Goal: Task Accomplishment & Management: Manage account settings

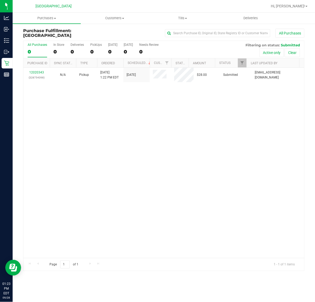
click at [183, 122] on div "12020343 (328754398) N/A Pickup [DATE] 1:22 PM EDT 9/28/2025 $28.00 Submitted […" at bounding box center [163, 163] width 281 height 190
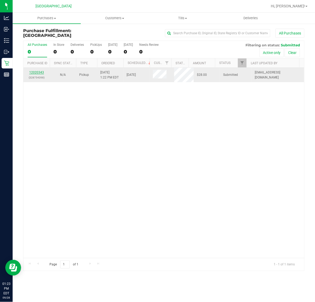
click at [38, 74] on link "12020343" at bounding box center [36, 73] width 15 height 4
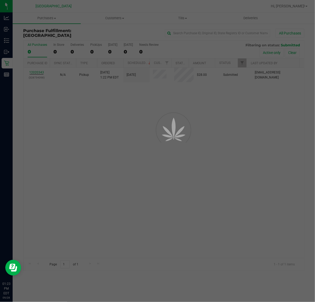
click at [61, 160] on div at bounding box center [157, 151] width 315 height 302
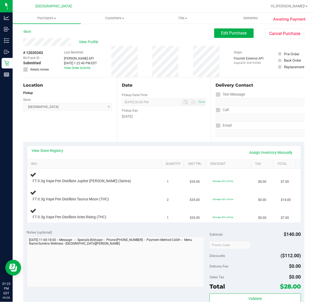
click at [97, 136] on div "Location Pickup Store Port St. Lucie WC Select Store Bonita Springs WC Boynton …" at bounding box center [70, 109] width 94 height 64
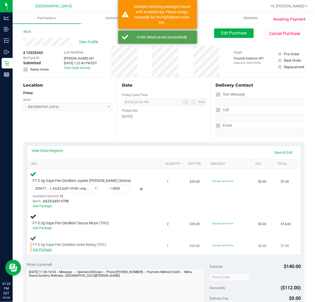
click at [41, 249] on link "Add Package" at bounding box center [42, 250] width 19 height 4
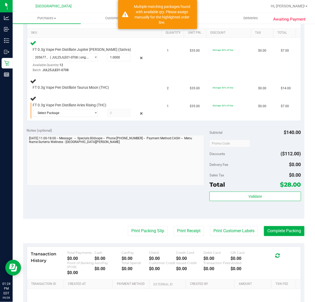
scroll to position [132, 0]
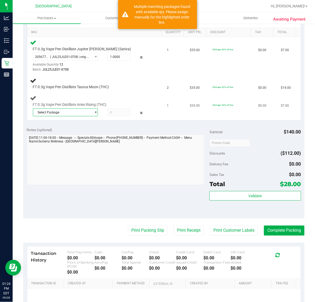
click at [84, 110] on span "Select Package" at bounding box center [62, 112] width 58 height 7
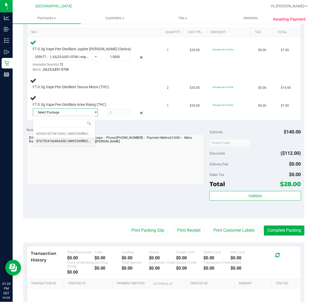
click at [65, 141] on li "8767924166466438 ( MAY25ARR02-0602 | orig: FLSRWGM-20250609-2838 )" at bounding box center [64, 140] width 62 height 7
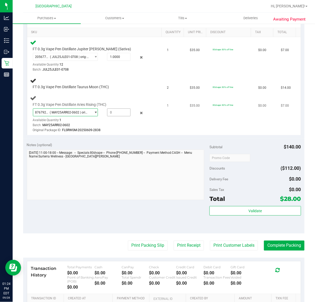
click at [124, 109] on span at bounding box center [118, 112] width 23 height 8
type input "1"
type input "1.0000"
click at [187, 116] on td "$35.00" at bounding box center [198, 114] width 23 height 42
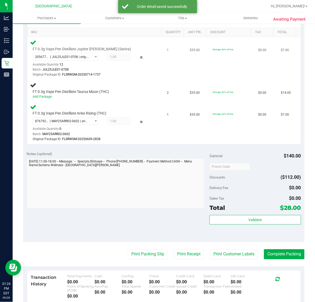
scroll to position [33, 0]
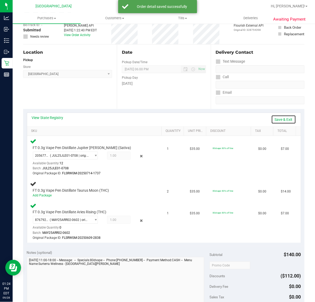
click at [282, 121] on link "Save & Exit" at bounding box center [283, 119] width 25 height 9
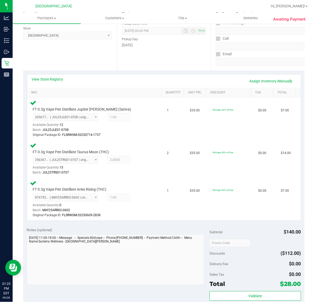
scroll to position [165, 0]
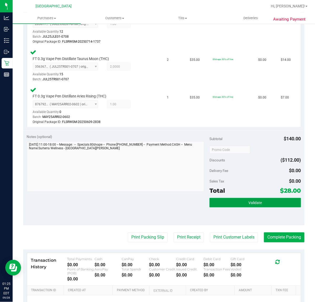
click at [221, 204] on button "Validate" at bounding box center [255, 202] width 91 height 9
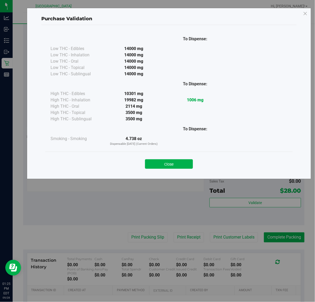
click at [171, 170] on div "Close" at bounding box center [168, 162] width 247 height 21
click at [175, 163] on button "Close" at bounding box center [169, 163] width 48 height 9
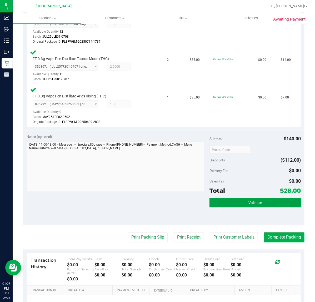
click at [254, 205] on button "Validate" at bounding box center [255, 202] width 91 height 9
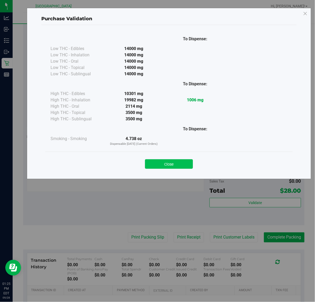
click at [176, 168] on button "Close" at bounding box center [169, 163] width 48 height 9
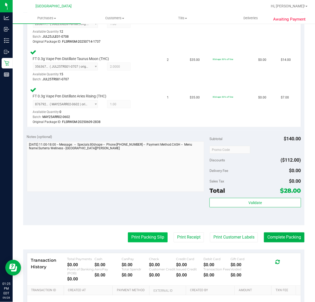
click at [144, 241] on button "Print Packing Slip" at bounding box center [148, 237] width 40 height 10
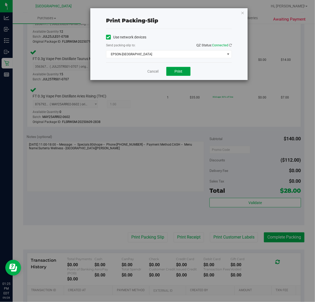
click at [183, 70] on button "Print" at bounding box center [178, 71] width 24 height 9
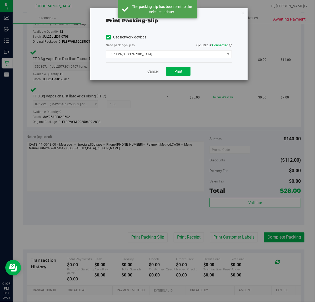
click at [152, 72] on link "Cancel" at bounding box center [152, 72] width 11 height 6
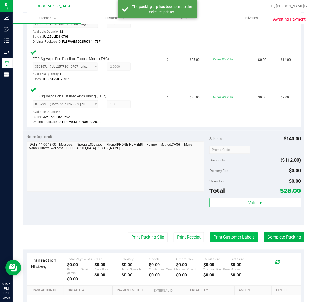
click at [231, 236] on button "Print Customer Labels" at bounding box center [234, 237] width 48 height 10
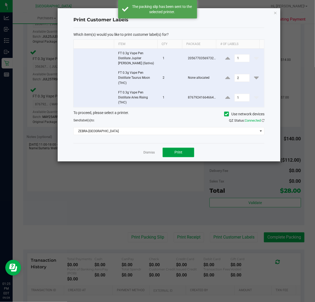
click at [184, 152] on button "Print" at bounding box center [179, 152] width 32 height 9
click at [150, 153] on link "Dismiss" at bounding box center [148, 152] width 11 height 4
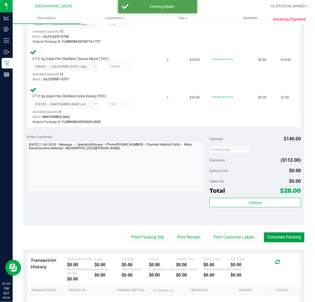
click at [280, 237] on button "Complete Packing" at bounding box center [284, 237] width 41 height 10
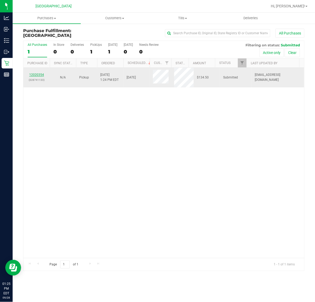
click at [32, 75] on link "12020354" at bounding box center [36, 75] width 15 height 4
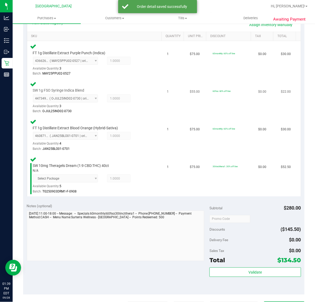
scroll to position [132, 0]
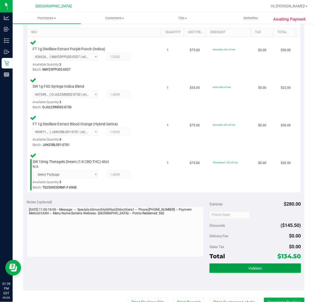
click at [237, 264] on button "Validate" at bounding box center [255, 268] width 91 height 9
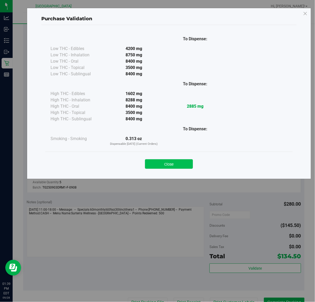
click at [175, 166] on button "Close" at bounding box center [169, 163] width 48 height 9
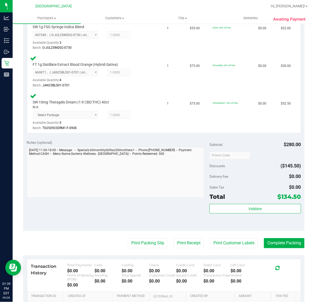
scroll to position [256, 0]
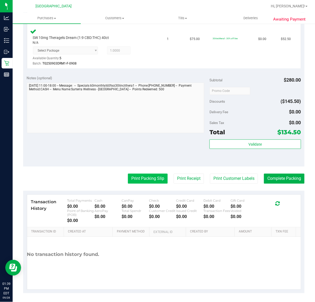
click at [148, 176] on button "Print Packing Slip" at bounding box center [148, 179] width 40 height 10
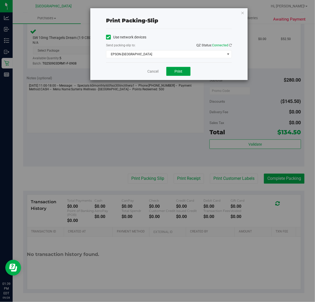
click at [180, 71] on span "Print" at bounding box center [179, 71] width 8 height 4
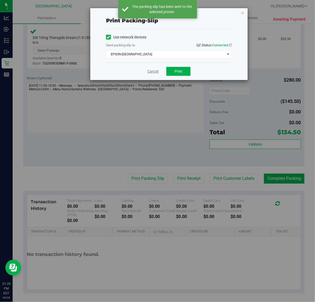
click at [150, 71] on link "Cancel" at bounding box center [152, 72] width 11 height 6
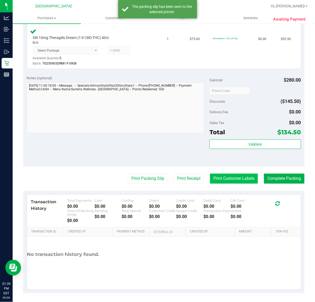
click at [226, 182] on button "Print Customer Labels" at bounding box center [234, 179] width 48 height 10
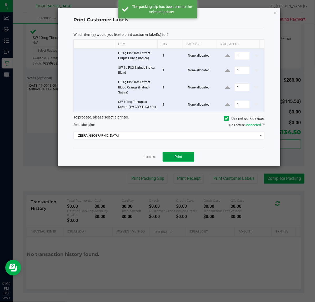
click at [179, 162] on button "Print" at bounding box center [179, 156] width 32 height 9
click at [151, 159] on link "Dismiss" at bounding box center [148, 157] width 11 height 4
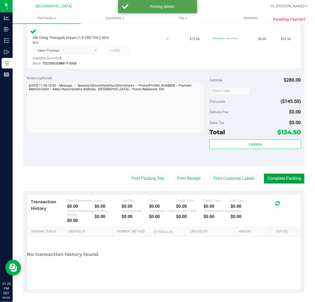
click at [268, 179] on button "Complete Packing" at bounding box center [284, 179] width 41 height 10
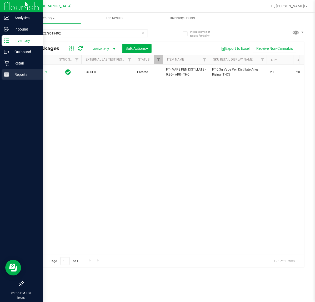
click at [11, 74] on p "Reports" at bounding box center [25, 74] width 32 height 6
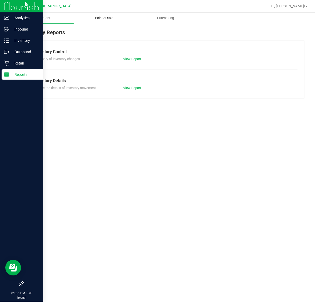
click at [104, 19] on span "Point of Sale" at bounding box center [104, 18] width 33 height 5
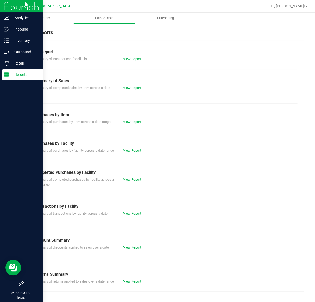
click at [130, 181] on link "View Report" at bounding box center [132, 179] width 18 height 4
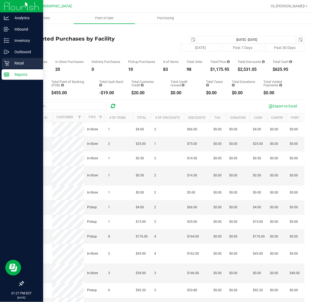
click at [17, 62] on p "Retail" at bounding box center [25, 63] width 32 height 6
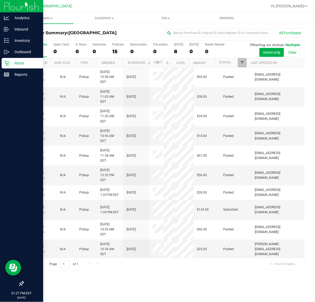
click at [242, 63] on span "Filter" at bounding box center [242, 63] width 4 height 4
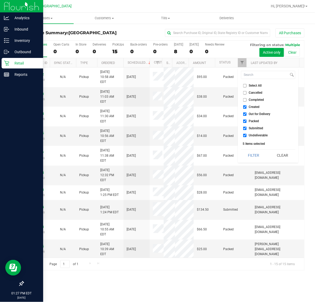
click at [245, 108] on input "Created" at bounding box center [244, 106] width 3 height 3
checkbox input "false"
click at [245, 113] on input "Out for Delivery" at bounding box center [244, 113] width 3 height 3
checkbox input "false"
click at [244, 121] on input "Packed" at bounding box center [244, 121] width 3 height 3
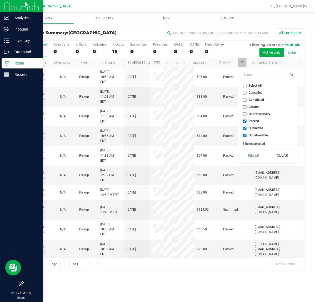
checkbox input "false"
click at [244, 136] on input "Undeliverable" at bounding box center [244, 135] width 3 height 3
checkbox input "false"
click at [249, 152] on button "Filter" at bounding box center [253, 156] width 25 height 12
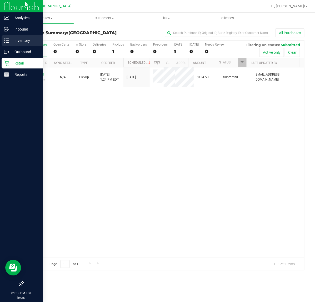
click at [20, 41] on p "Inventory" at bounding box center [25, 40] width 32 height 6
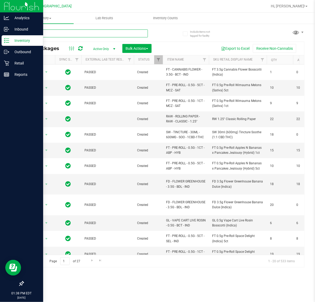
click at [49, 33] on input "text" at bounding box center [85, 33] width 125 height 8
type input "8992616909945598"
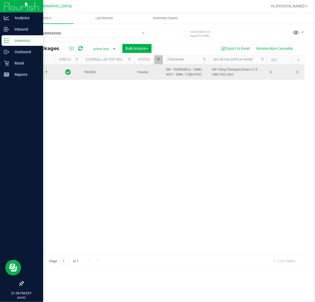
click at [46, 69] on span "select" at bounding box center [46, 71] width 7 height 7
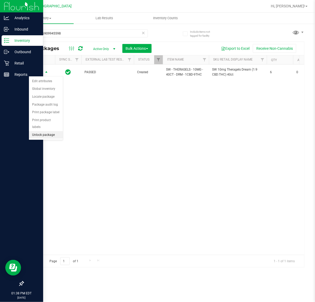
click at [43, 131] on li "Unlock package" at bounding box center [46, 135] width 34 height 8
